Goal: Navigation & Orientation: Find specific page/section

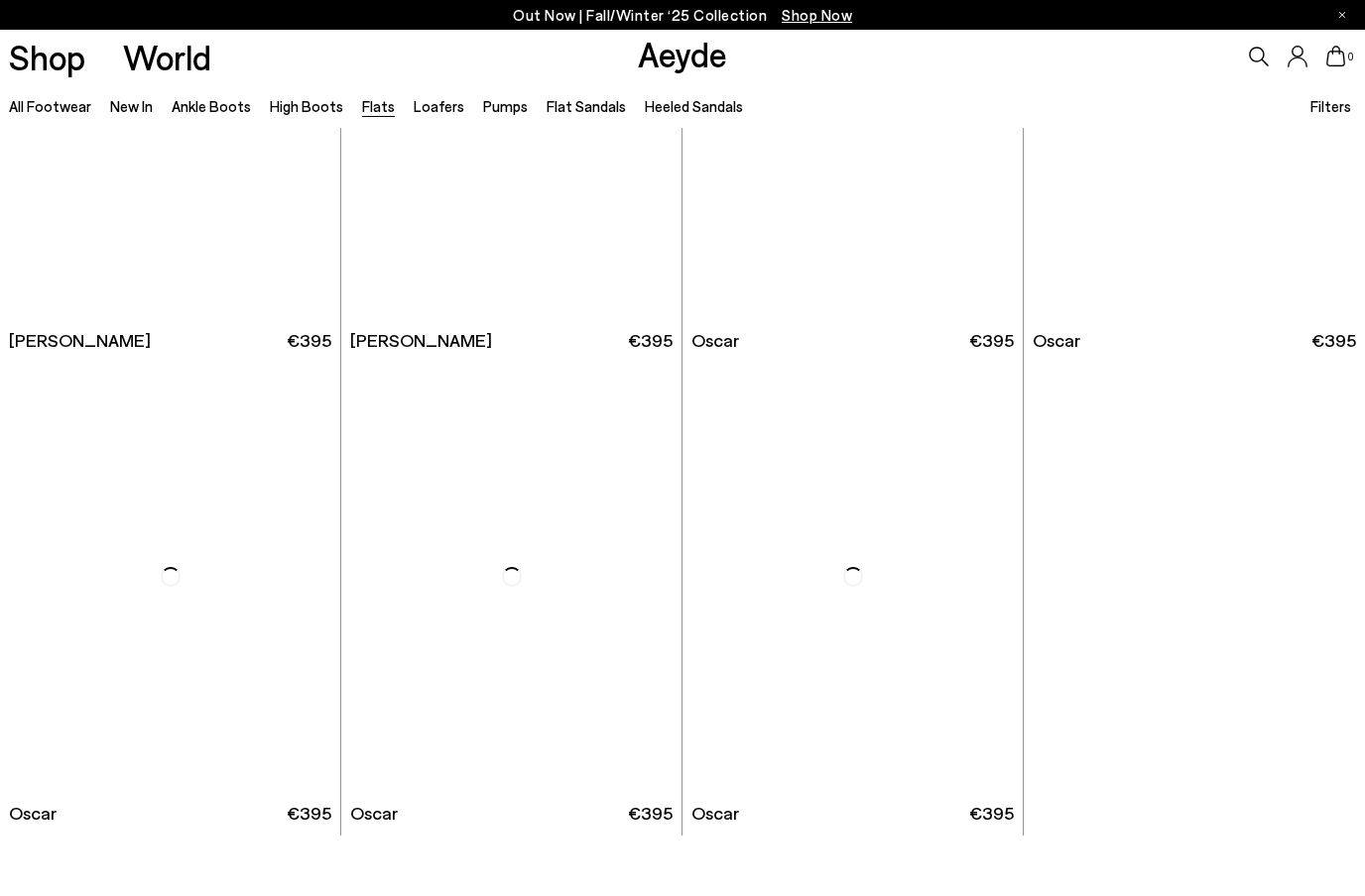
scroll to position [9646, 0]
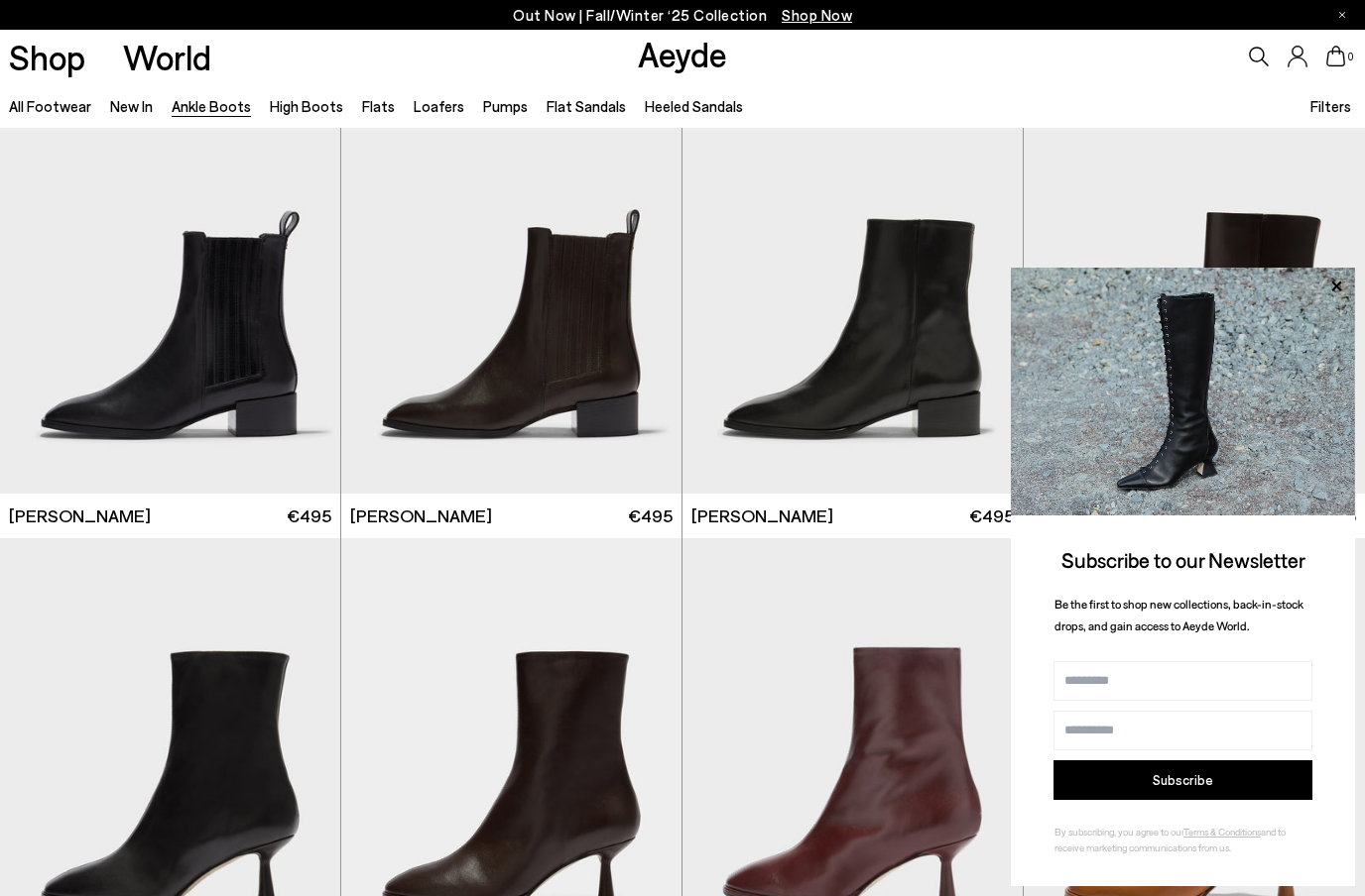
scroll to position [8091, 0]
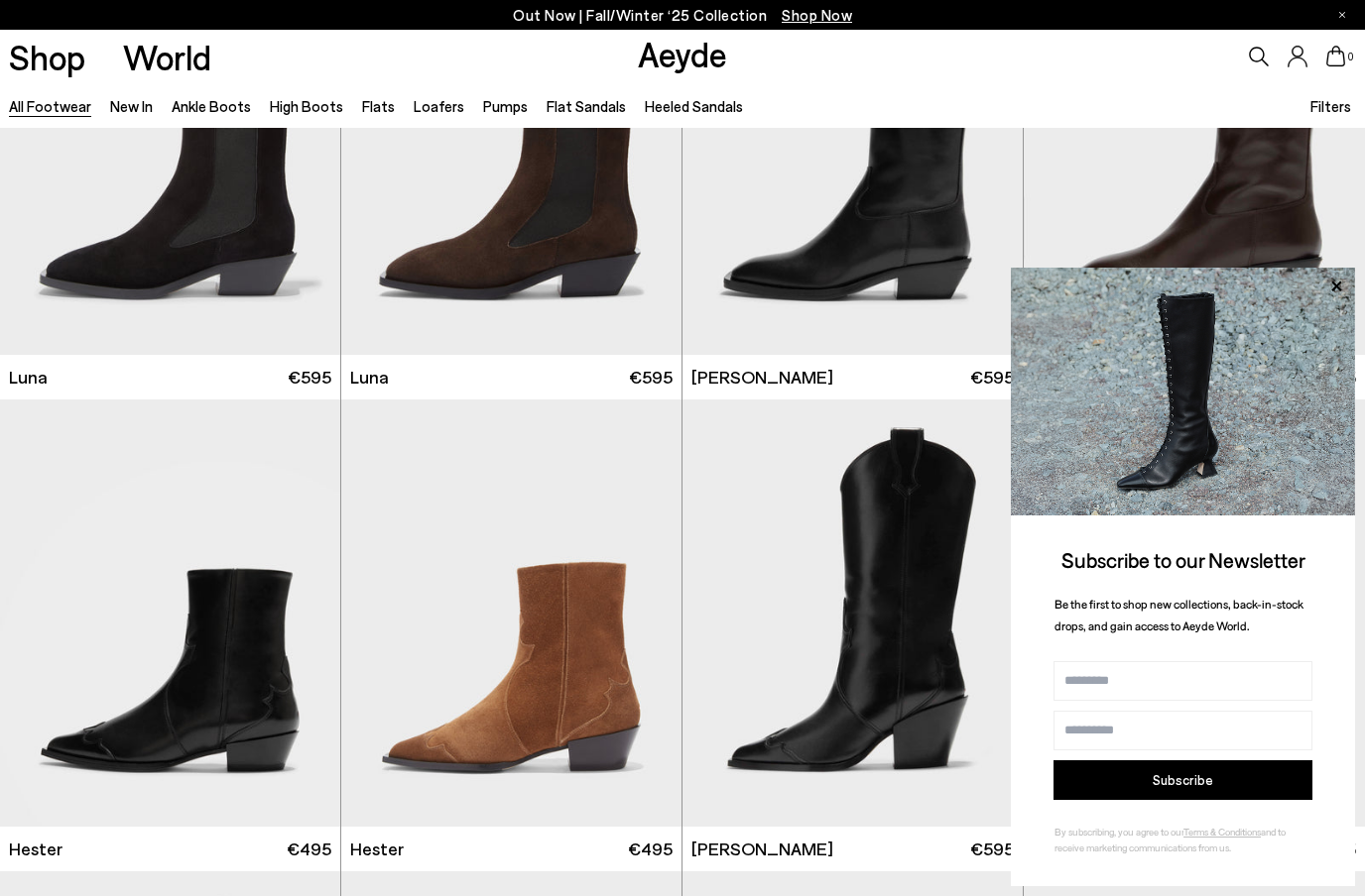
scroll to position [13894, 0]
